Goal: Task Accomplishment & Management: Manage account settings

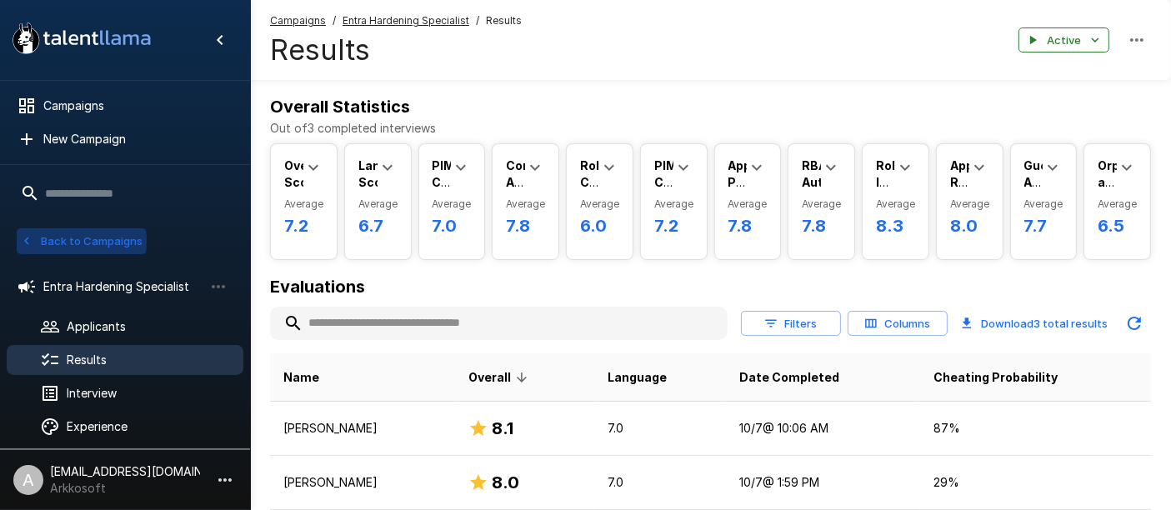
click at [27, 240] on icon "button" at bounding box center [26, 240] width 15 height 15
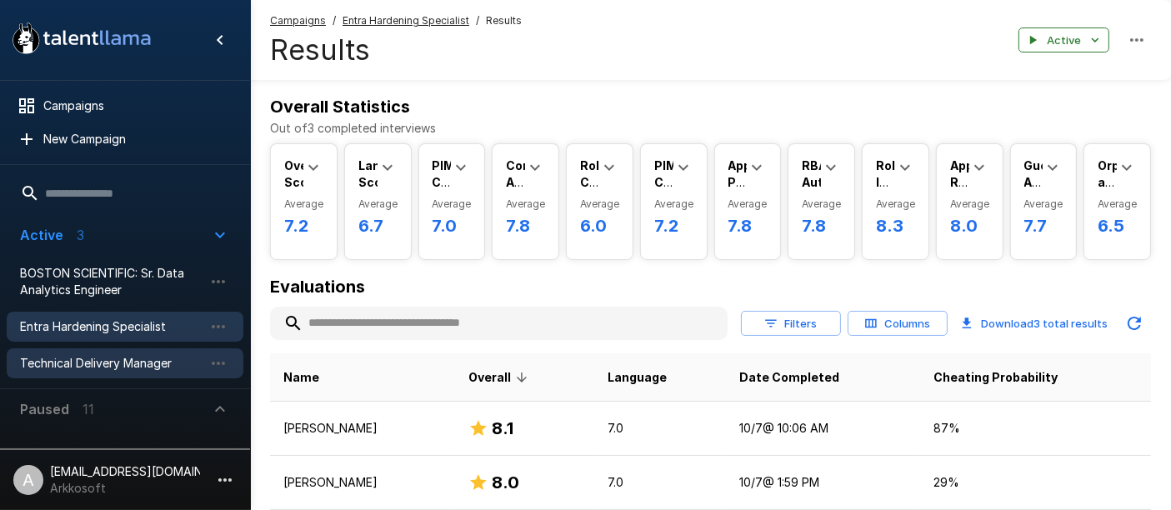
click at [100, 367] on span "Technical Delivery Manager" at bounding box center [111, 363] width 183 height 17
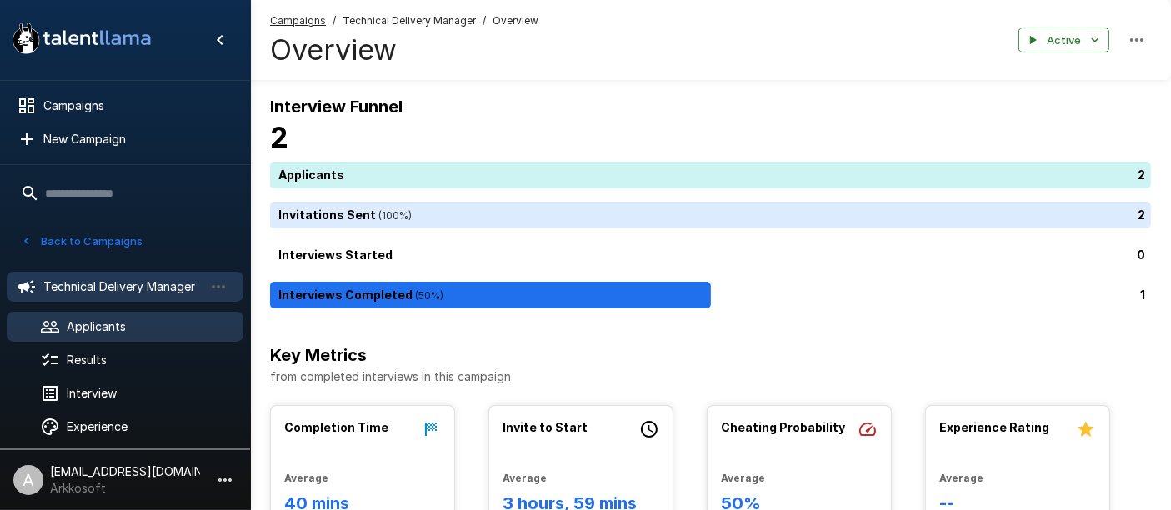
click at [150, 318] on span "Applicants" at bounding box center [148, 326] width 163 height 17
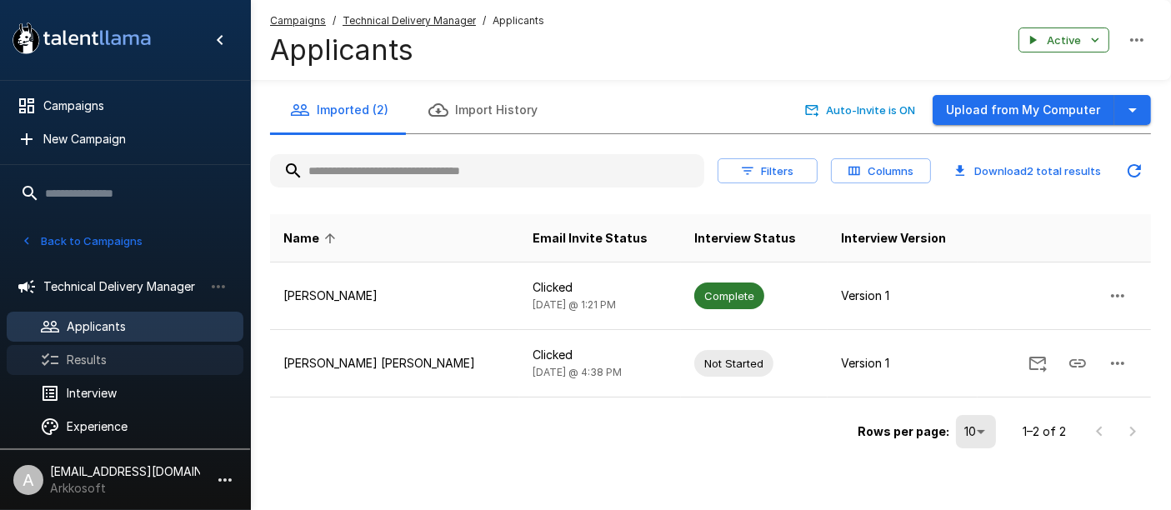
click at [146, 354] on span "Results" at bounding box center [148, 360] width 163 height 17
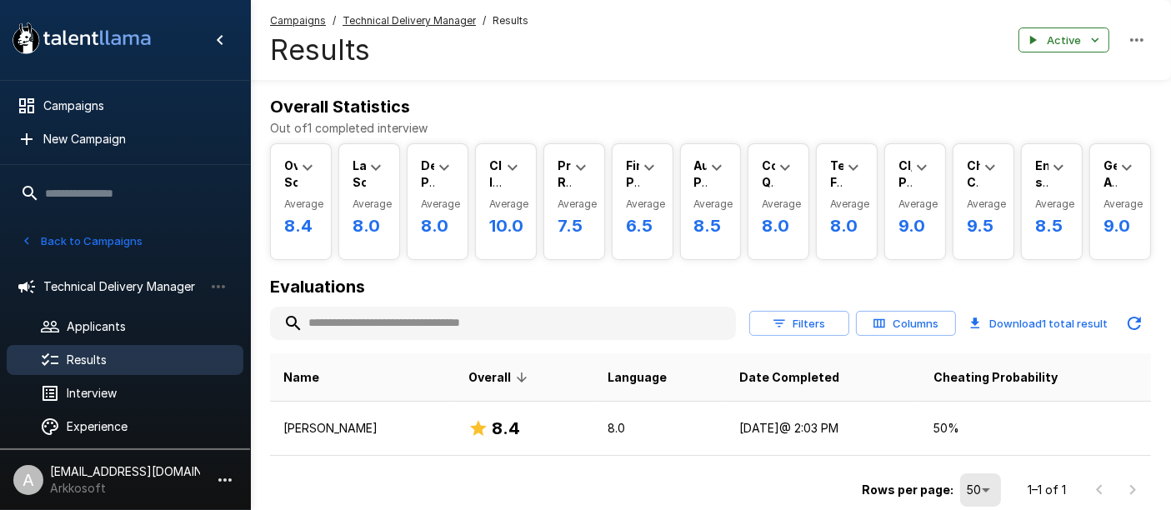
scroll to position [67, 0]
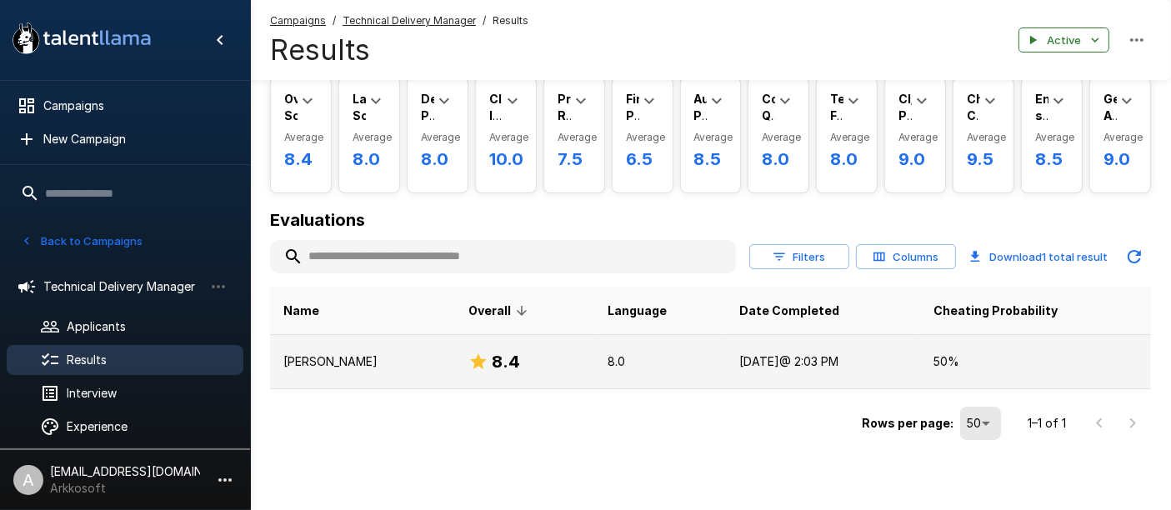
click at [519, 369] on div "8.4" at bounding box center [524, 361] width 112 height 27
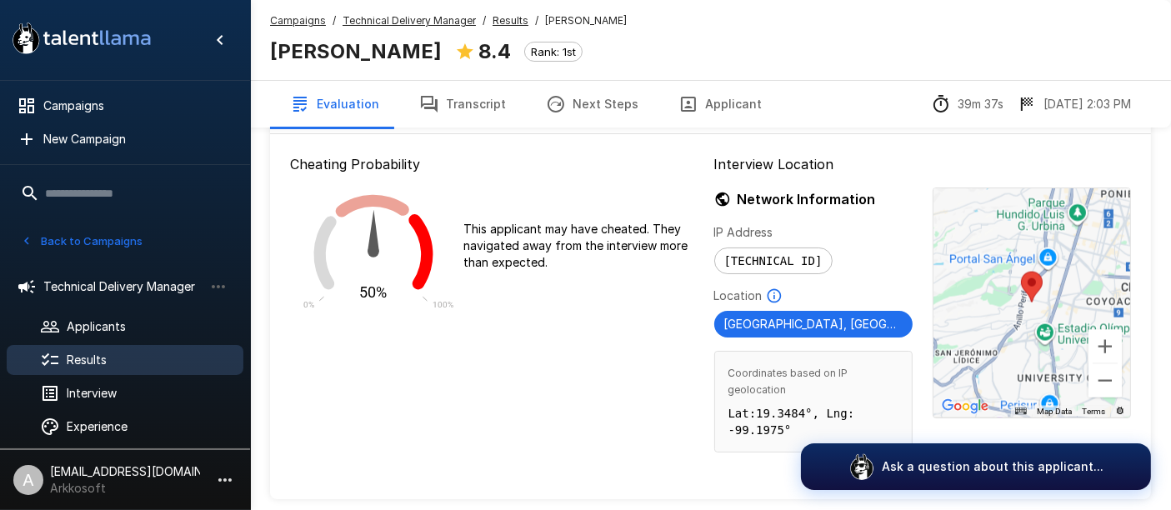
scroll to position [2401, 0]
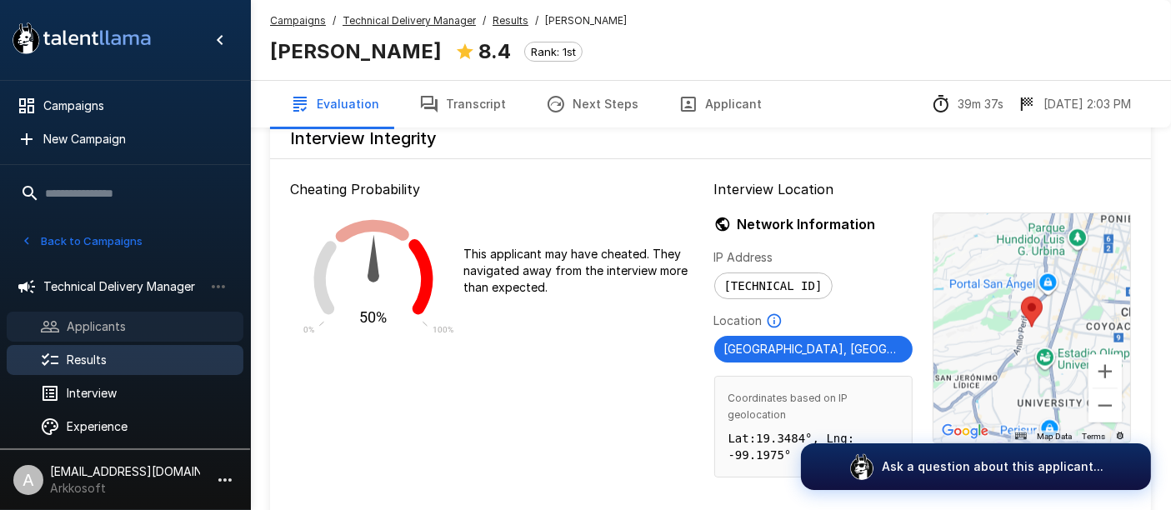
click at [167, 329] on span "Applicants" at bounding box center [148, 326] width 163 height 17
